Goal: Complete application form

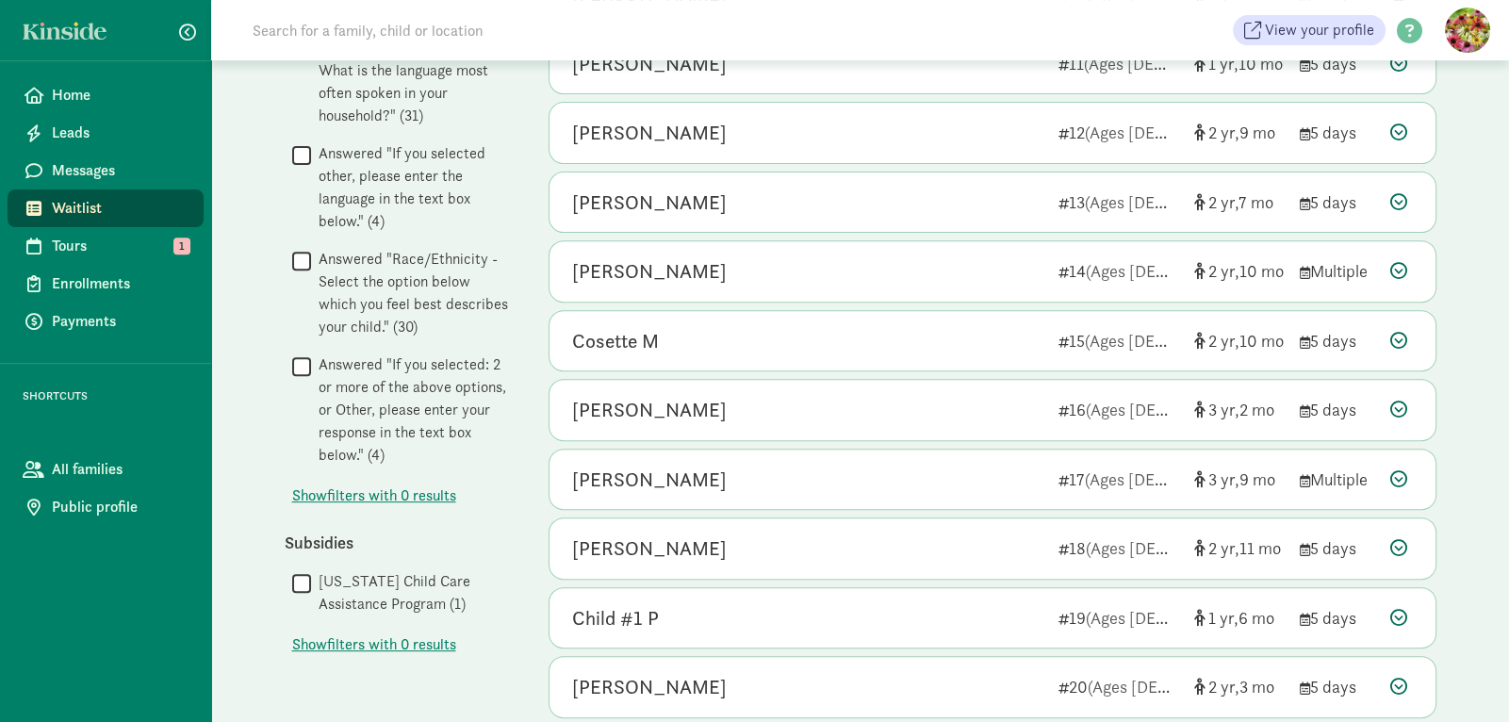
scroll to position [904, 0]
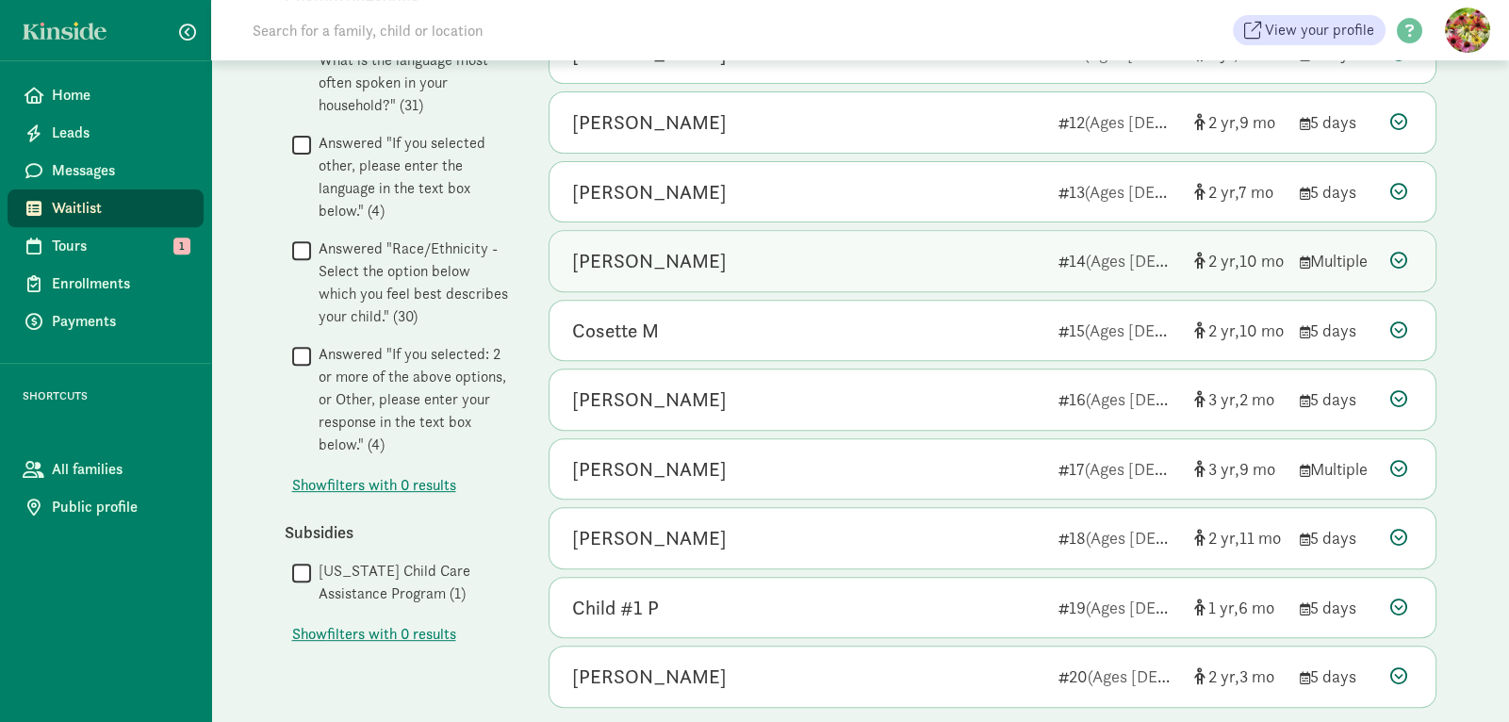
click at [1402, 260] on icon at bounding box center [1399, 260] width 17 height 17
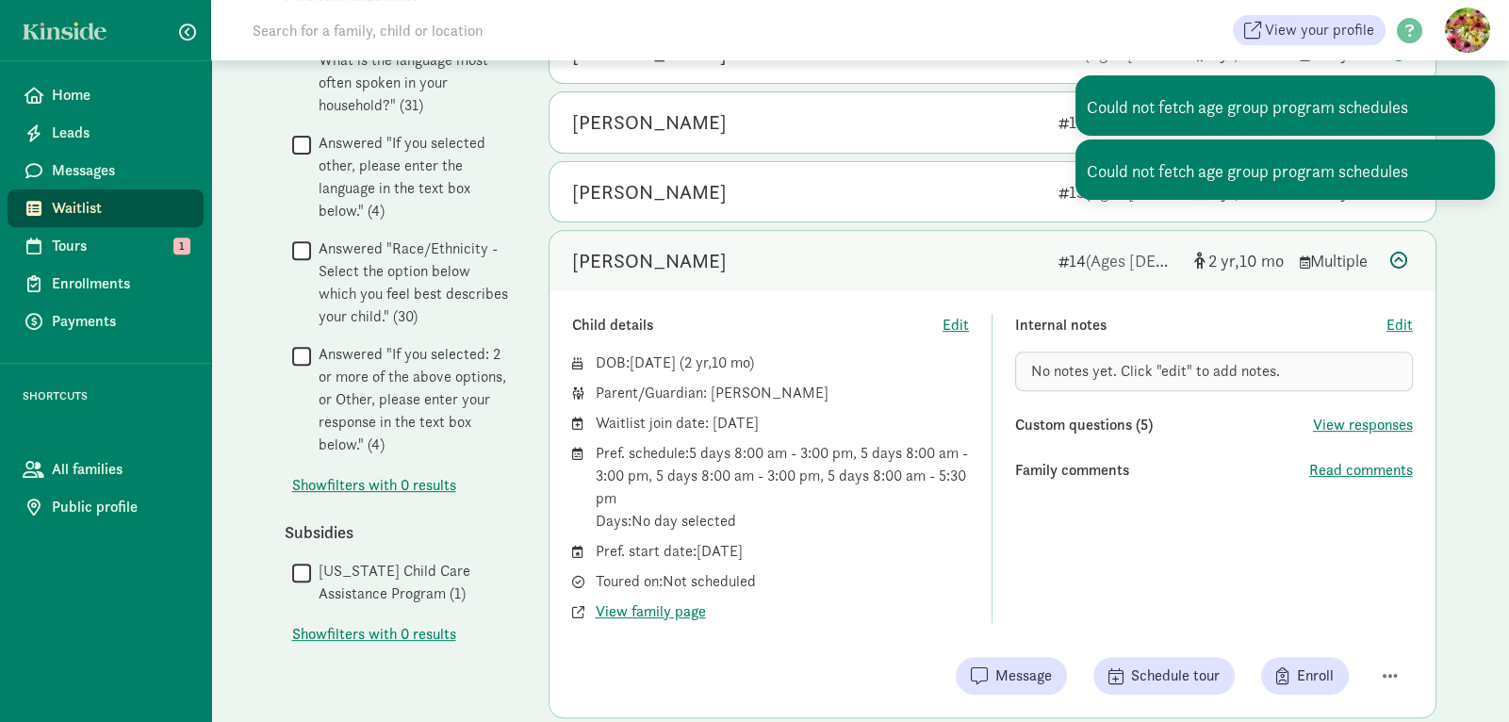
click at [1297, 690] on div "Child details Edit DOB: [DATE] ( 2 10 ) Parent/Guardian: [PERSON_NAME] Waitlist…" at bounding box center [993, 504] width 886 height 426
click at [1295, 676] on span "Enroll" at bounding box center [1306, 676] width 58 height 23
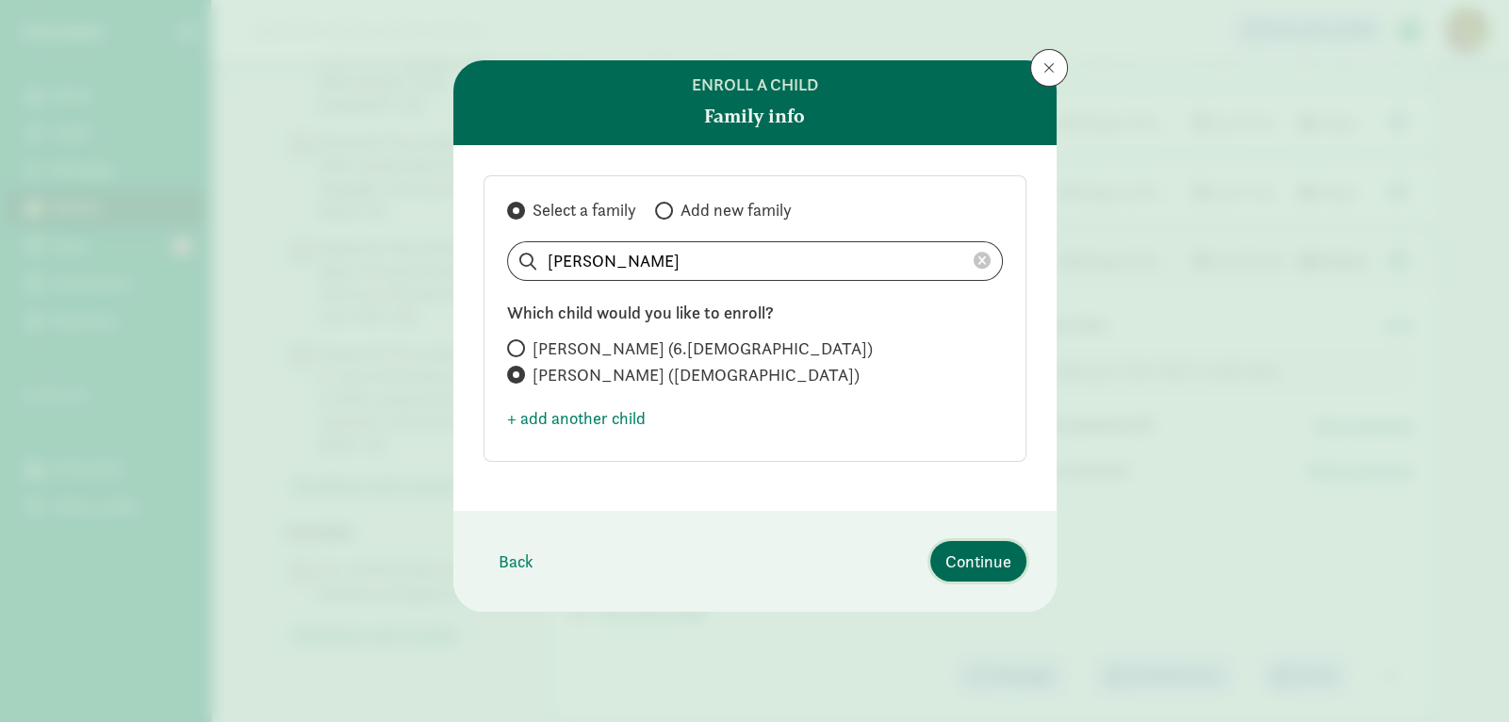
click at [970, 566] on span "Continue" at bounding box center [979, 561] width 66 height 25
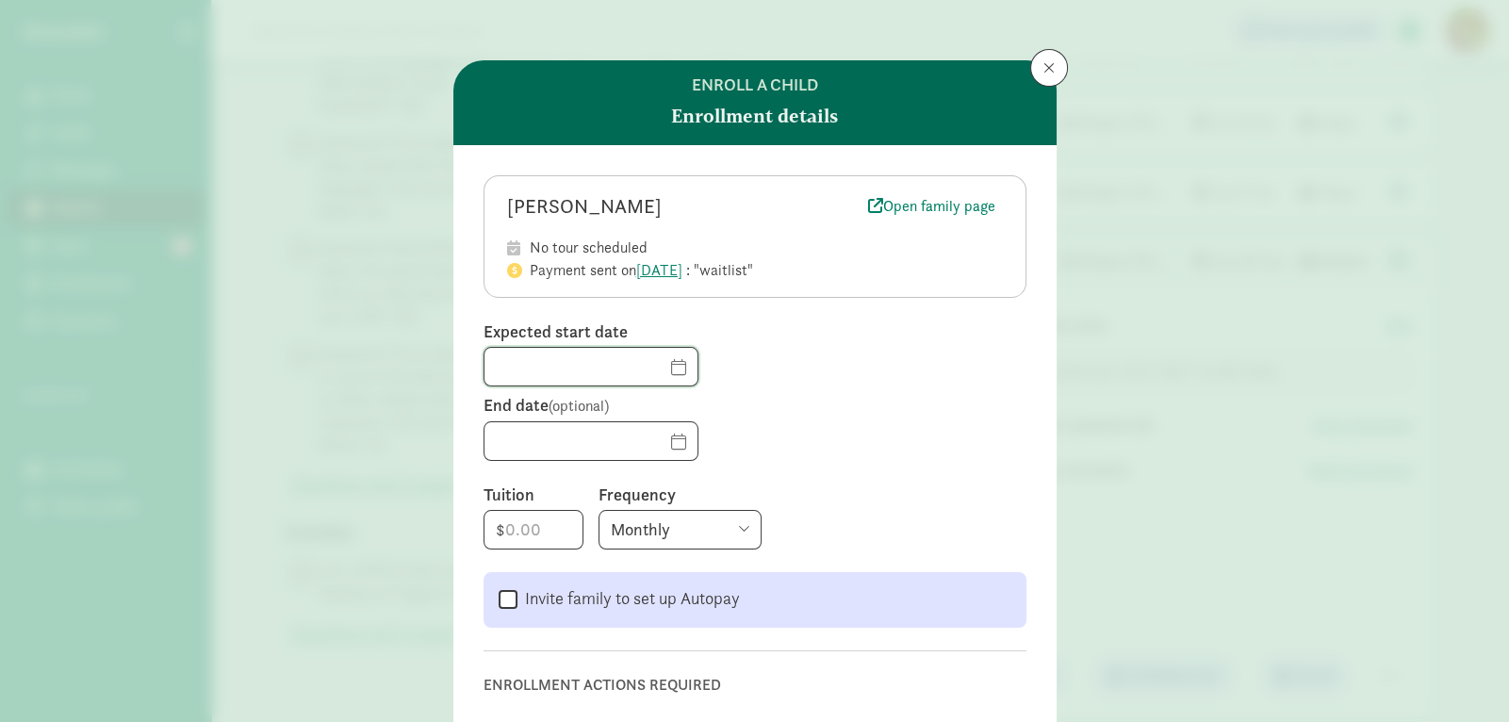
click at [519, 369] on input "text" at bounding box center [591, 367] width 213 height 38
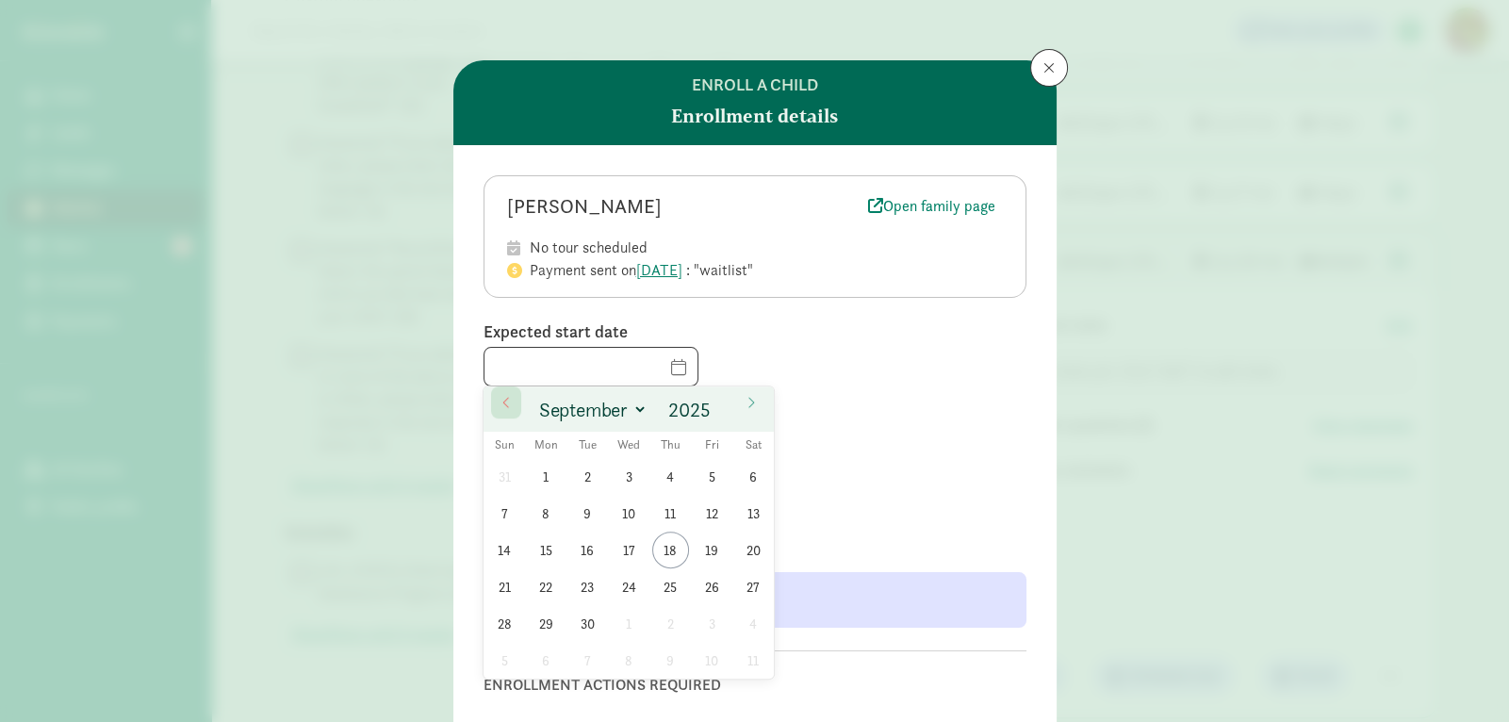
click at [509, 407] on icon at bounding box center [506, 402] width 11 height 13
select select "7"
click at [547, 590] on span "18" at bounding box center [546, 586] width 37 height 37
type input "[DATE]"
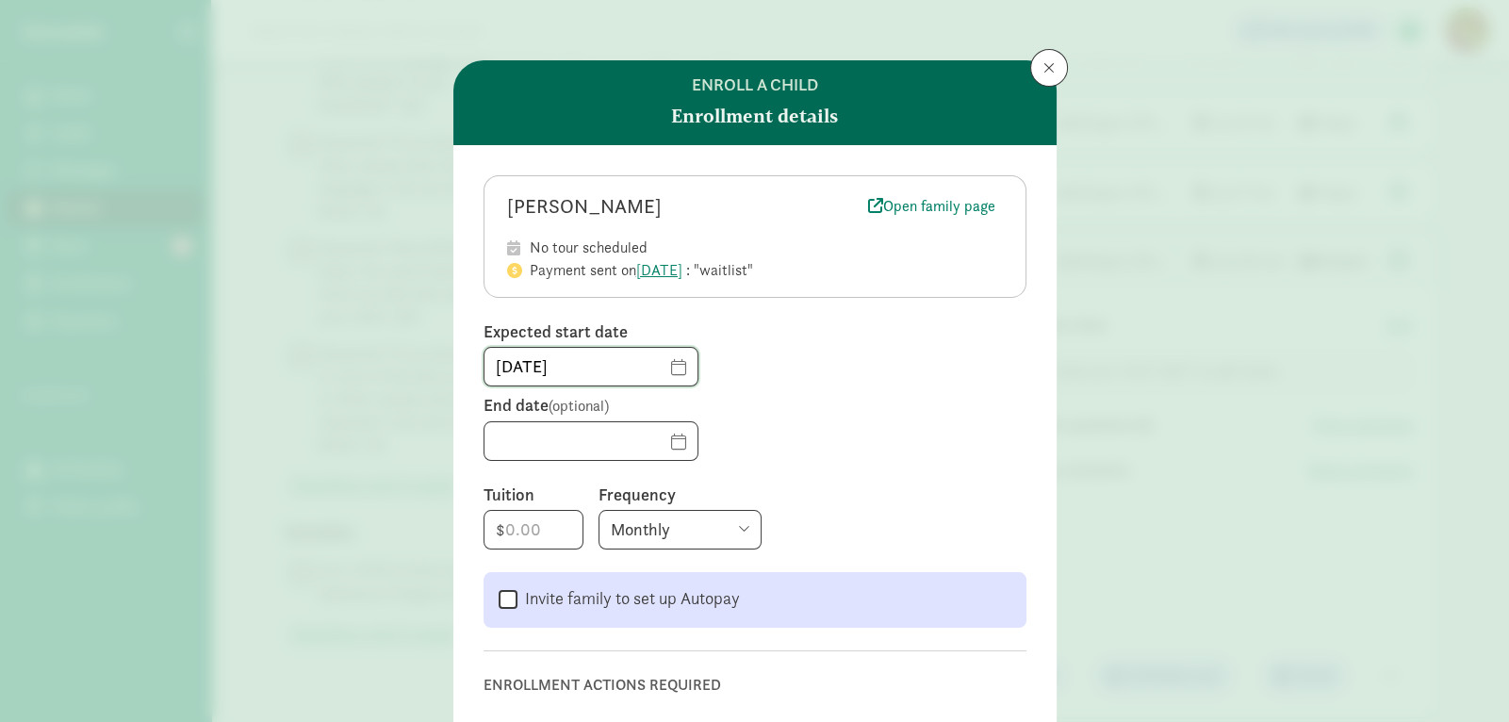
scroll to position [0, 0]
click at [520, 533] on input "number" at bounding box center [534, 530] width 98 height 38
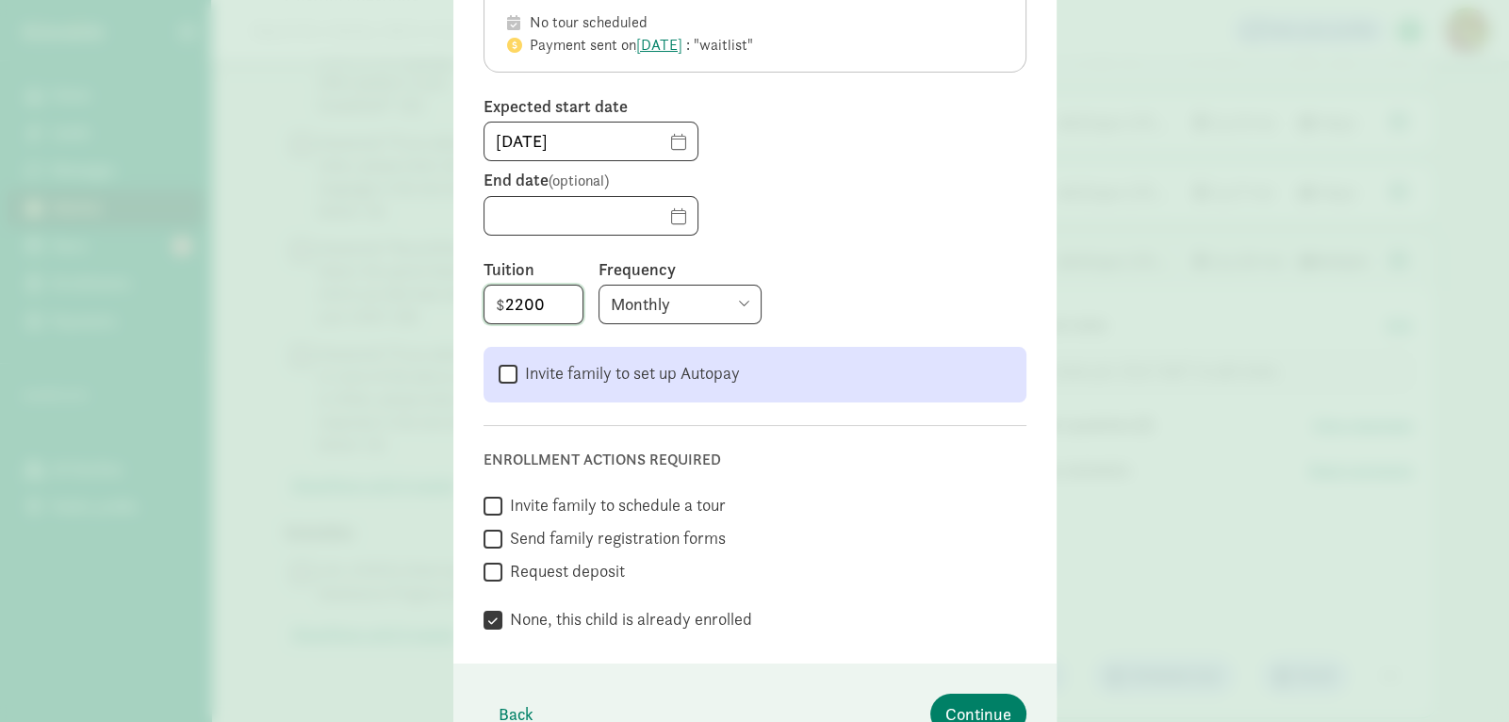
scroll to position [325, 0]
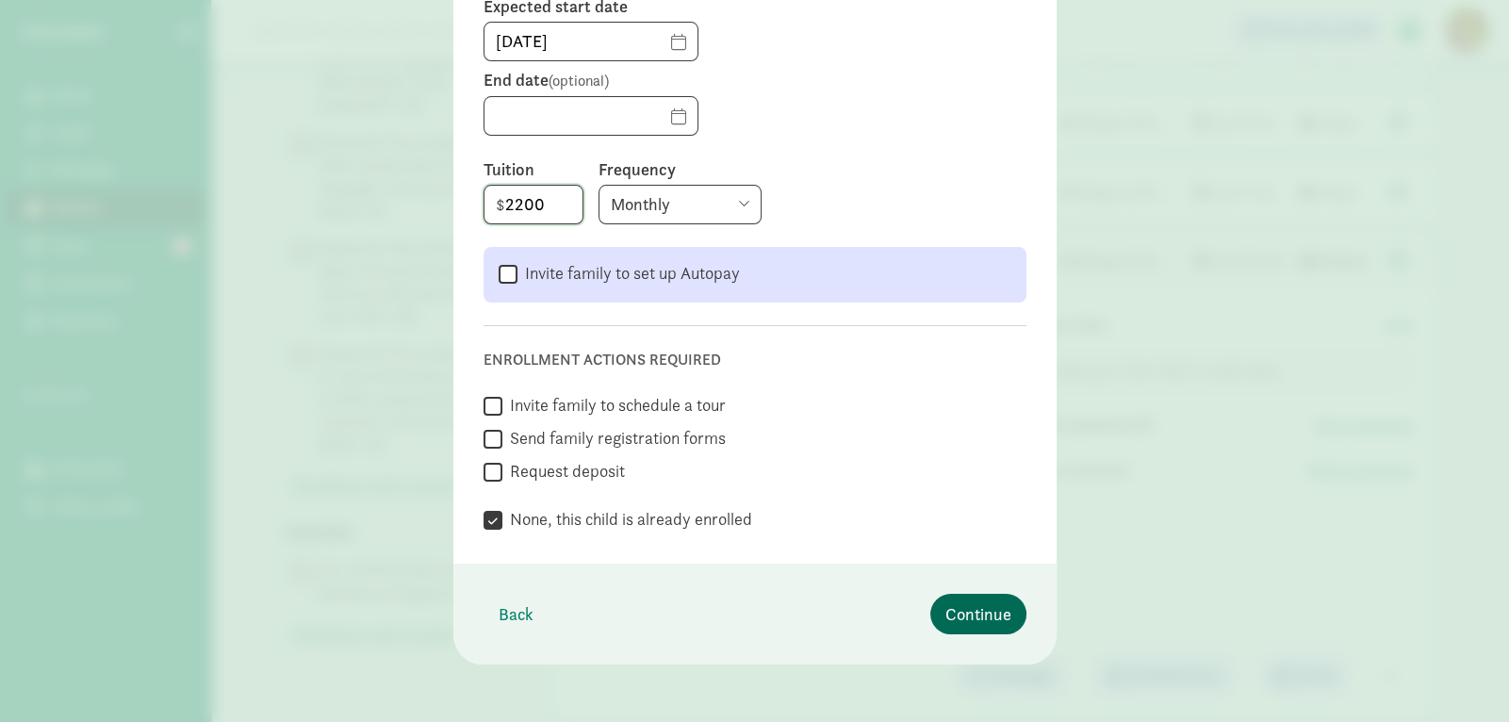
type input "2200"
click at [980, 618] on span "Continue" at bounding box center [979, 613] width 66 height 25
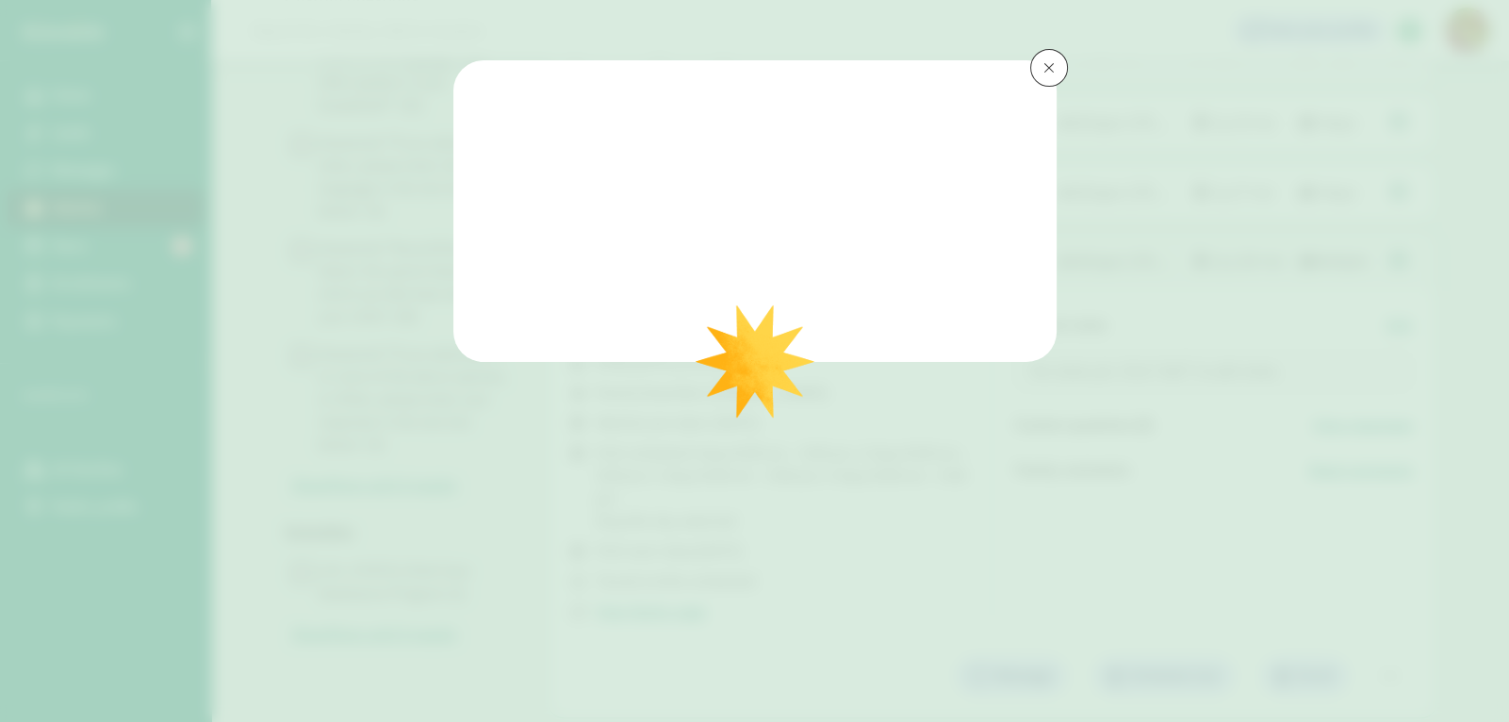
scroll to position [0, 0]
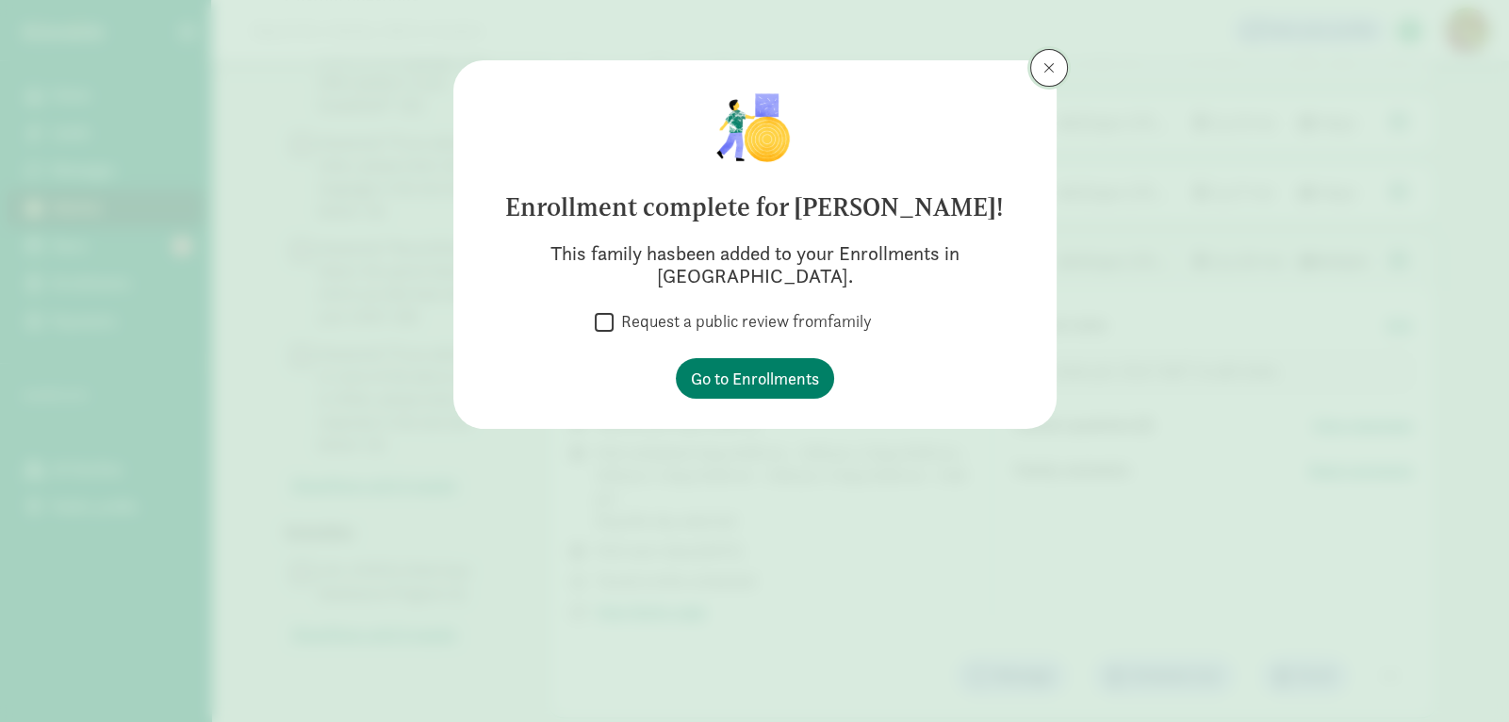
click at [1046, 74] on span at bounding box center [1049, 67] width 11 height 15
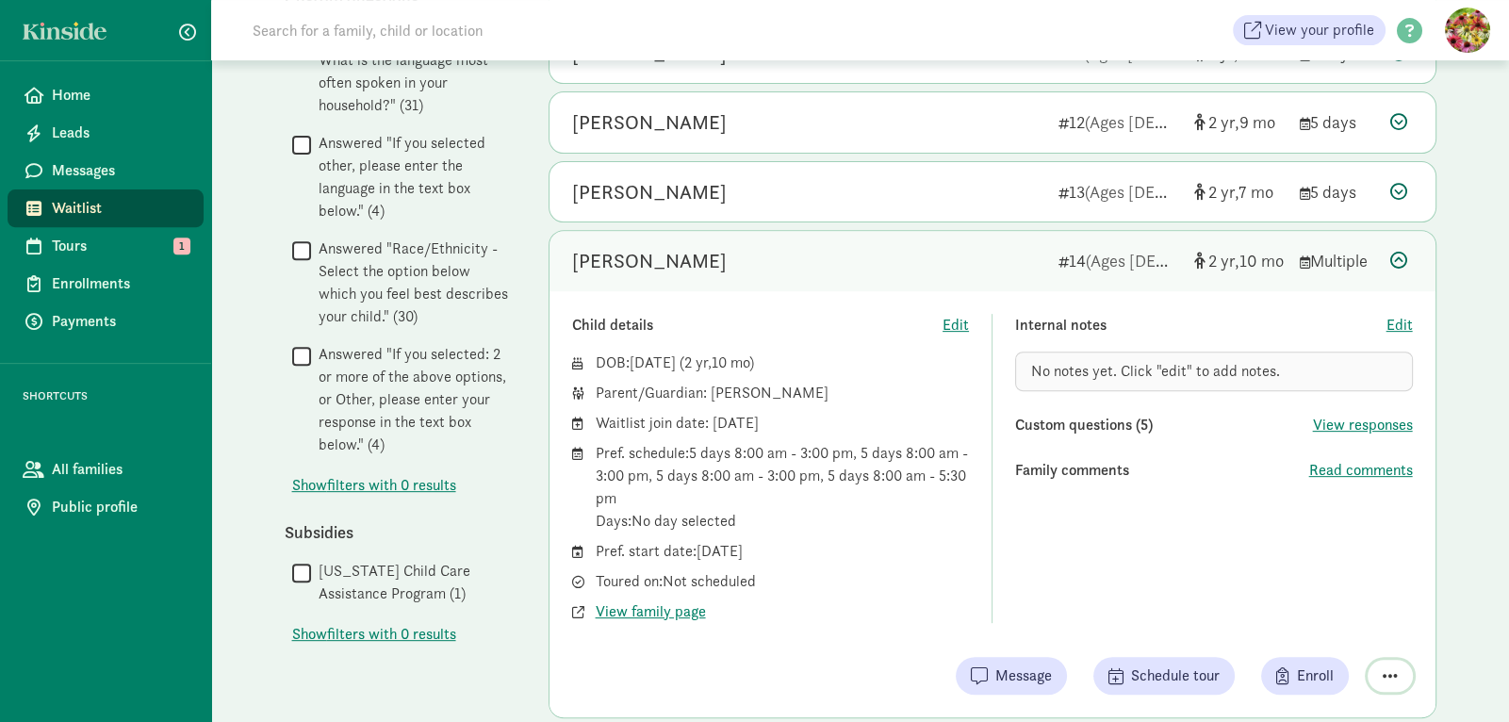
click at [1388, 674] on span "button" at bounding box center [1390, 675] width 15 height 17
click at [1320, 630] on div "Remove from list" at bounding box center [1324, 628] width 146 height 23
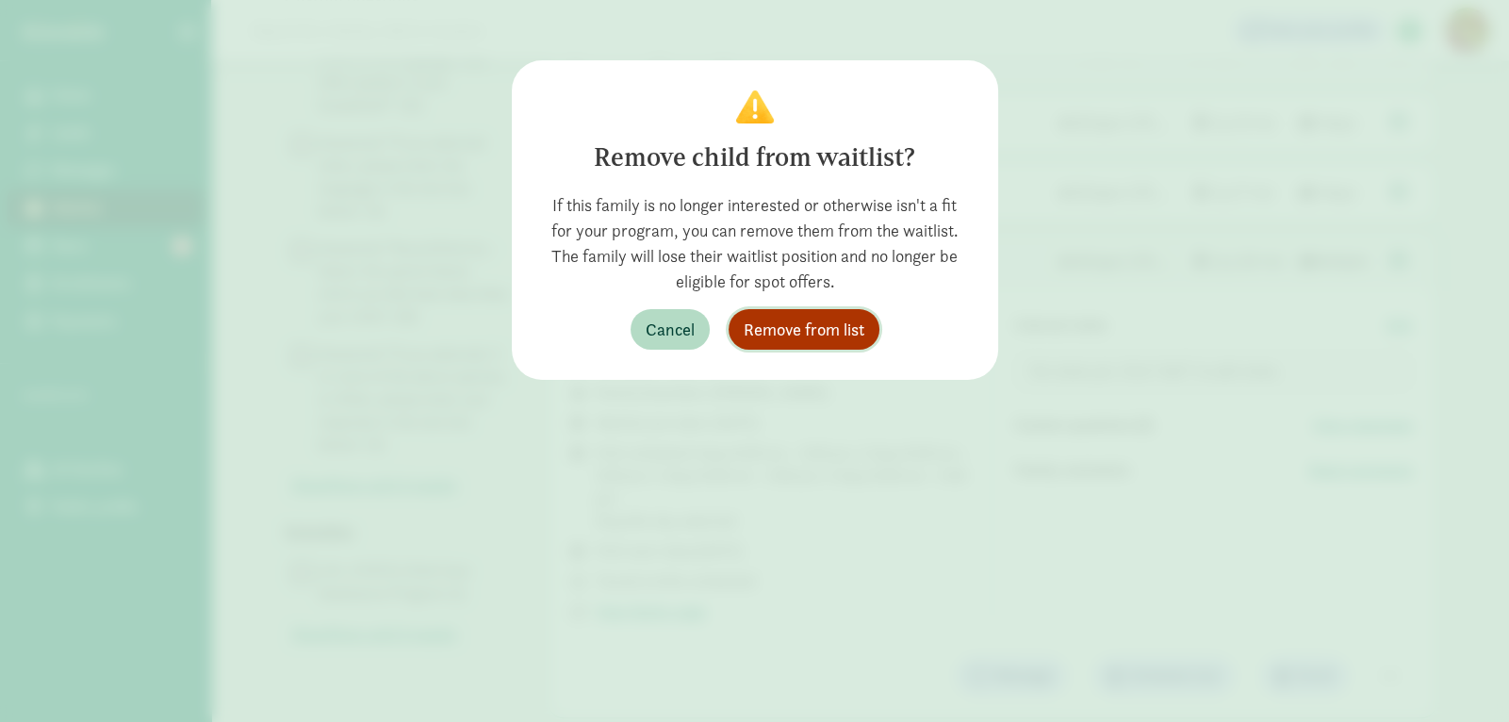
click at [838, 338] on span "Remove from list" at bounding box center [804, 329] width 121 height 25
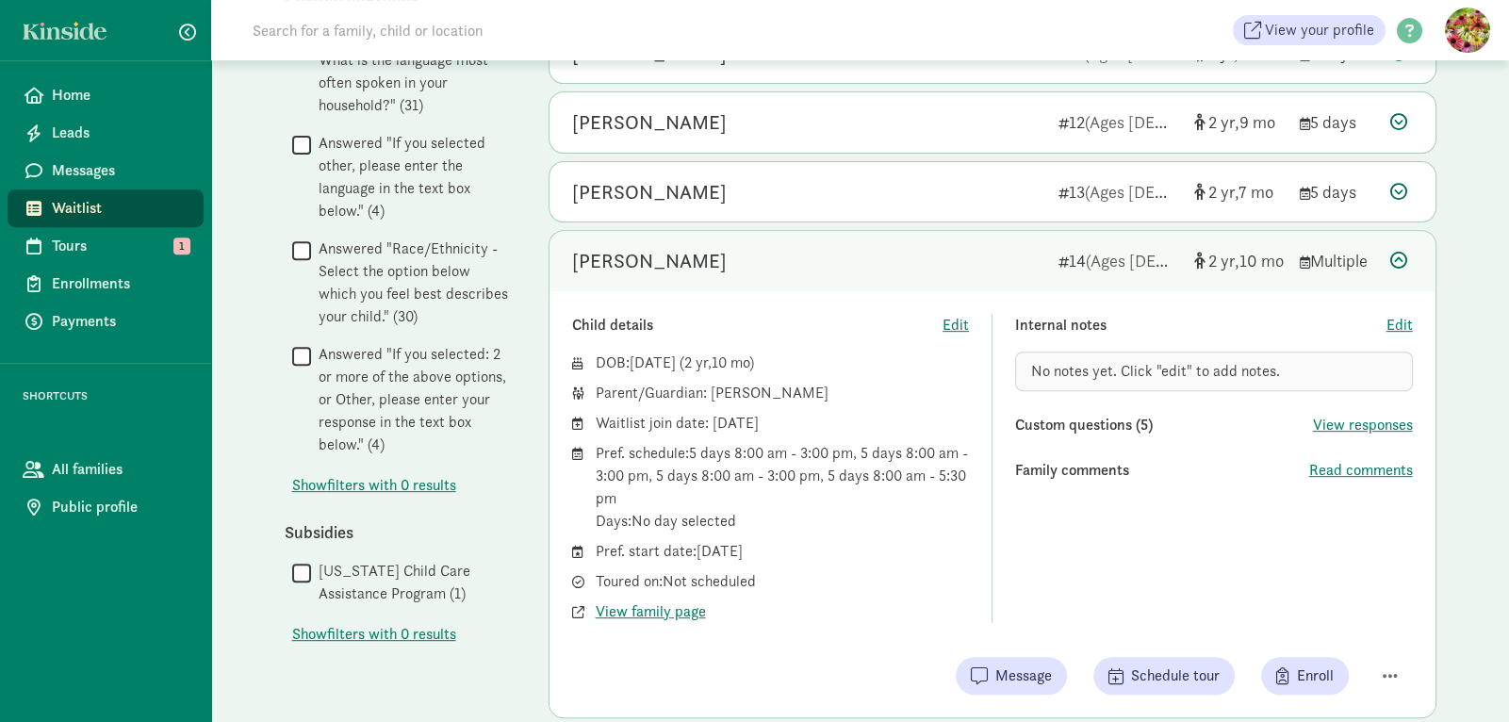
scroll to position [890, 0]
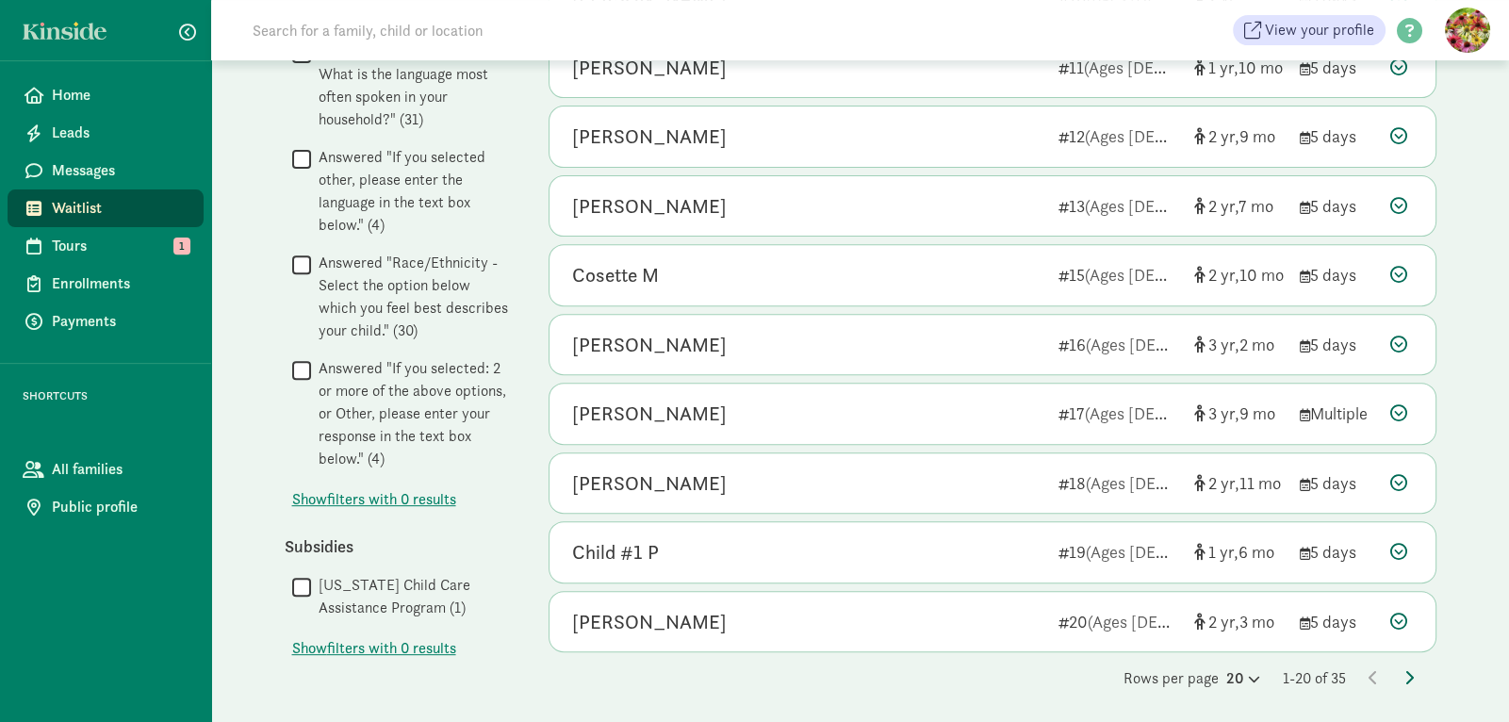
click at [1405, 670] on icon at bounding box center [1409, 677] width 9 height 15
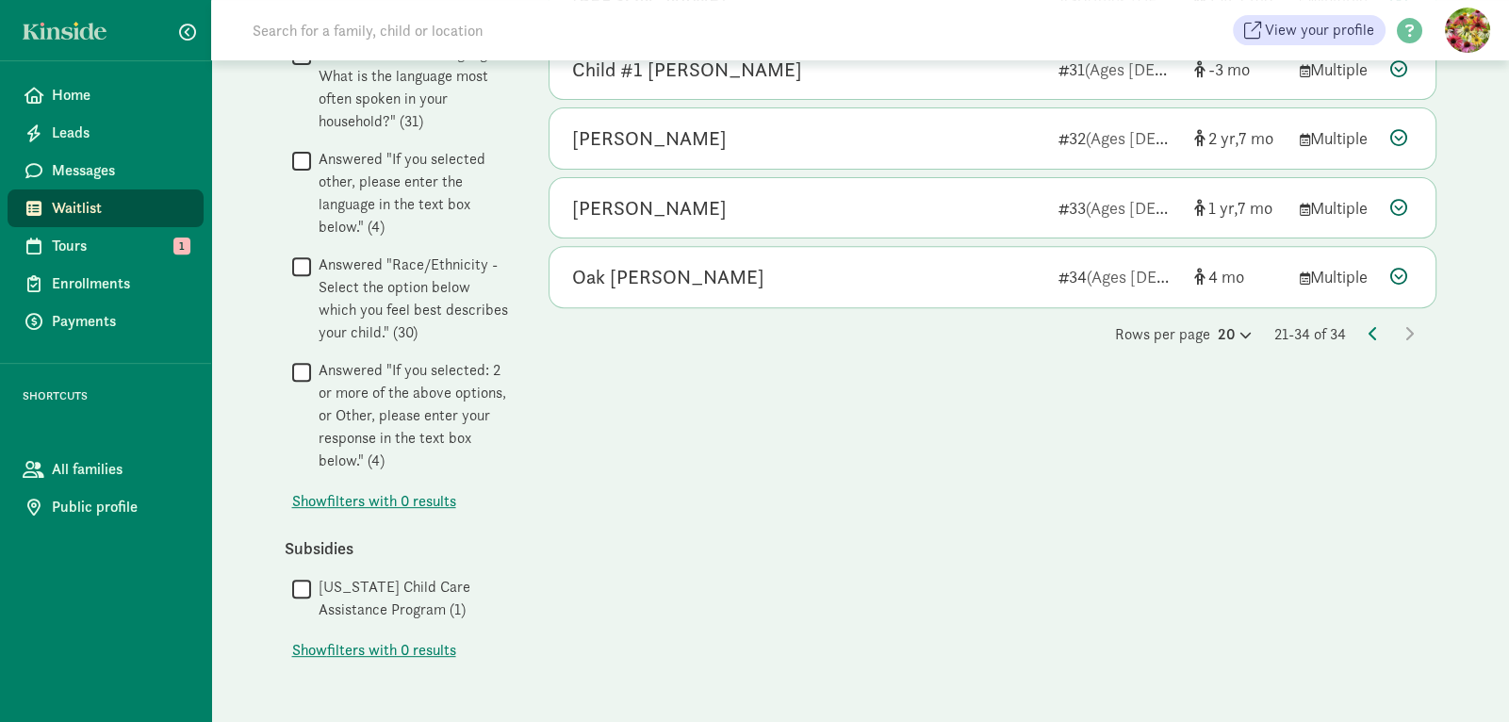
scroll to position [0, 0]
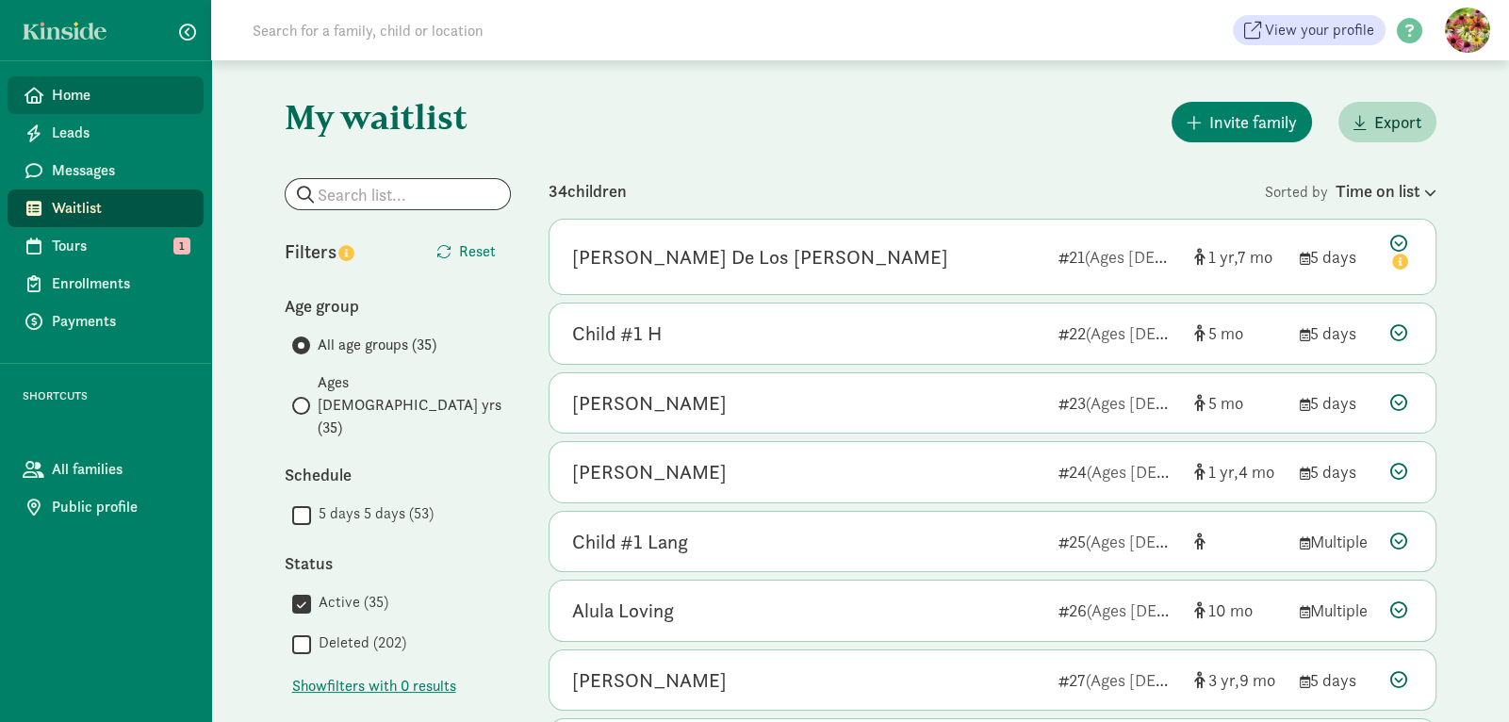
click at [199, 89] on link "Home" at bounding box center [106, 95] width 196 height 38
